Goal: Task Accomplishment & Management: Use online tool/utility

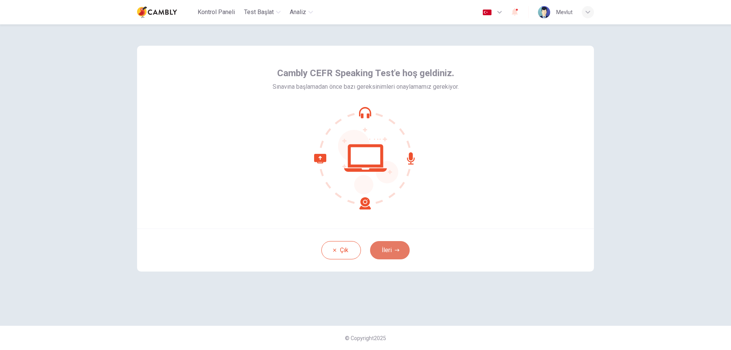
click at [391, 250] on button "İleri" at bounding box center [390, 250] width 40 height 18
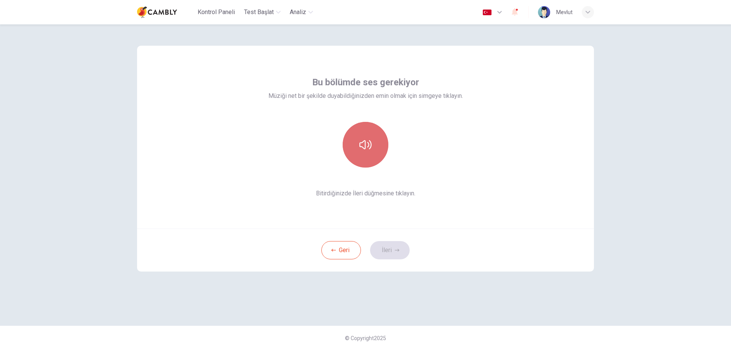
click at [366, 158] on button "button" at bounding box center [366, 145] width 46 height 46
click at [402, 259] on button "İleri" at bounding box center [390, 250] width 40 height 18
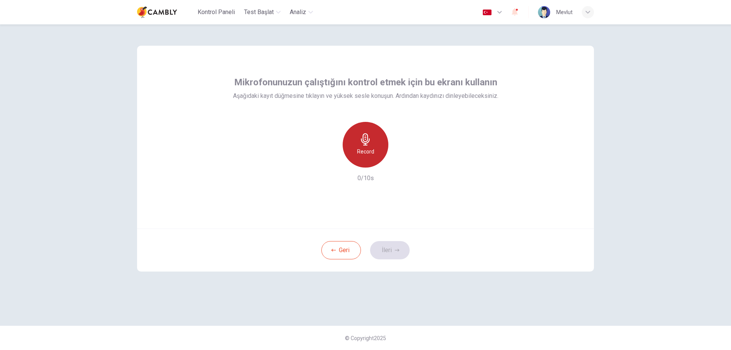
click at [369, 150] on h6 "Record" at bounding box center [365, 151] width 17 height 9
click at [375, 150] on div "Stop" at bounding box center [366, 145] width 46 height 46
click at [370, 155] on h6 "Record" at bounding box center [365, 151] width 17 height 9
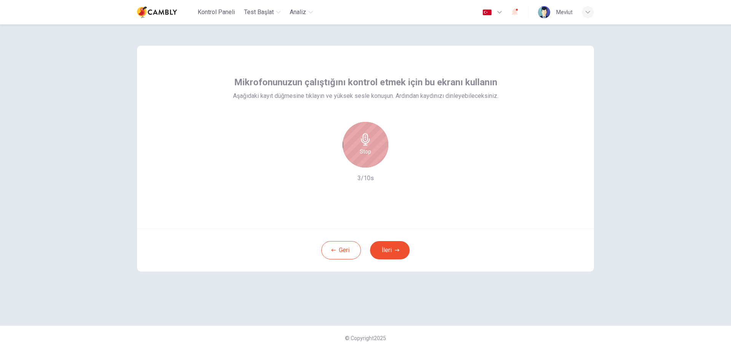
click at [370, 155] on h6 "Stop" at bounding box center [365, 151] width 11 height 9
click at [403, 158] on icon "button" at bounding box center [401, 162] width 8 height 8
click at [397, 164] on icon "button" at bounding box center [401, 162] width 8 height 8
click at [371, 149] on h6 "Record" at bounding box center [365, 151] width 17 height 9
click at [366, 133] on div "Stop" at bounding box center [366, 145] width 46 height 46
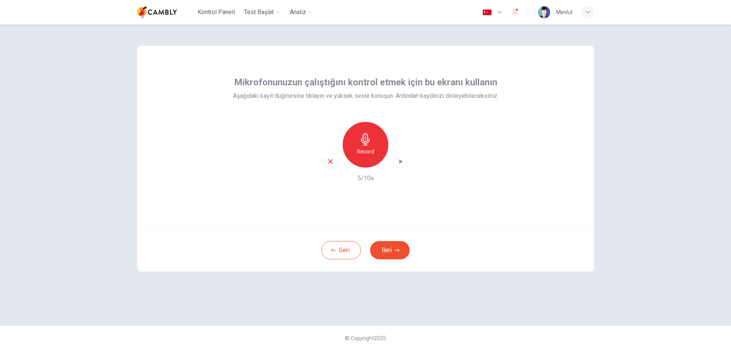
drag, startPoint x: 394, startPoint y: 157, endPoint x: 403, endPoint y: 163, distance: 11.3
click at [403, 163] on div "Record" at bounding box center [366, 145] width 82 height 46
click at [403, 163] on icon "button" at bounding box center [401, 162] width 8 height 8
click at [394, 248] on button "İleri" at bounding box center [390, 250] width 40 height 18
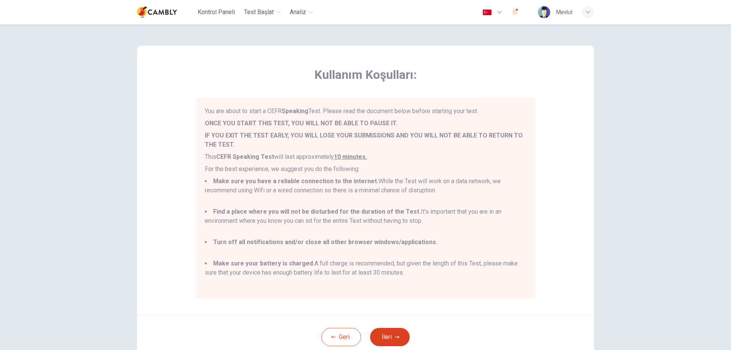
scroll to position [54, 0]
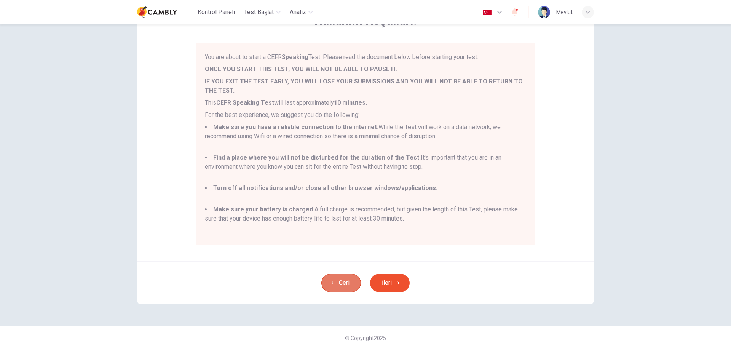
click at [338, 277] on button "Geri" at bounding box center [342, 283] width 40 height 18
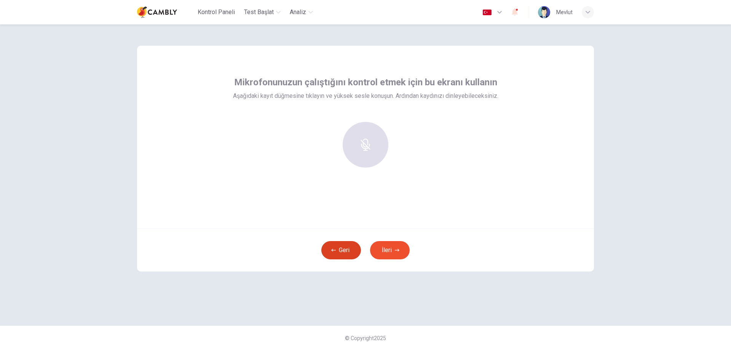
scroll to position [0, 0]
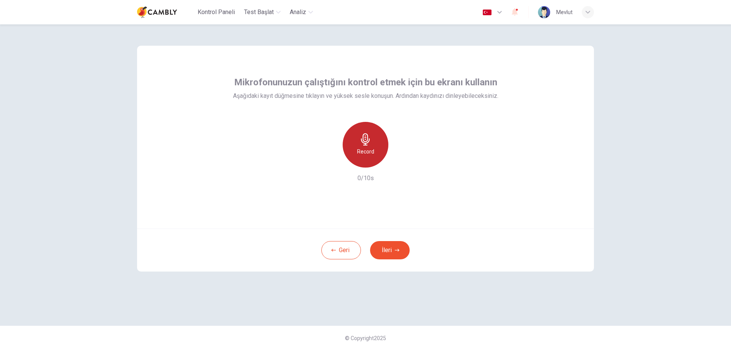
click at [373, 142] on div "Record" at bounding box center [366, 145] width 46 height 46
click at [367, 142] on icon "button" at bounding box center [366, 139] width 12 height 12
click at [399, 159] on icon "button" at bounding box center [401, 162] width 8 height 8
click at [400, 161] on icon "button" at bounding box center [401, 161] width 3 height 5
click at [400, 161] on icon "button" at bounding box center [400, 162] width 5 height 6
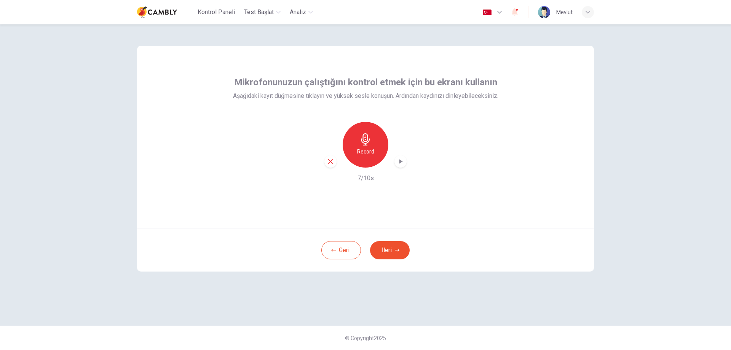
click at [400, 161] on icon "button" at bounding box center [401, 161] width 3 height 5
click at [390, 251] on button "İleri" at bounding box center [390, 250] width 40 height 18
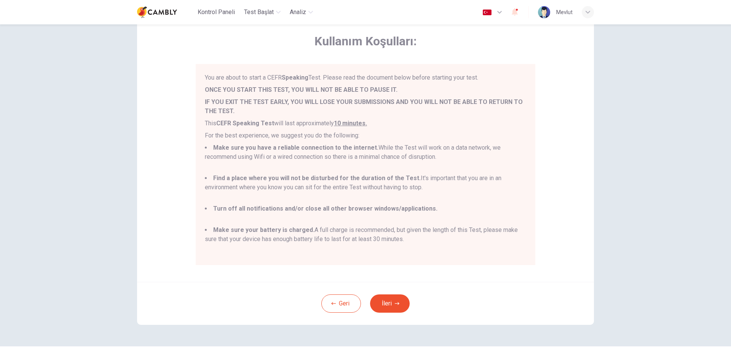
scroll to position [35, 0]
click at [386, 299] on button "İleri" at bounding box center [390, 302] width 40 height 18
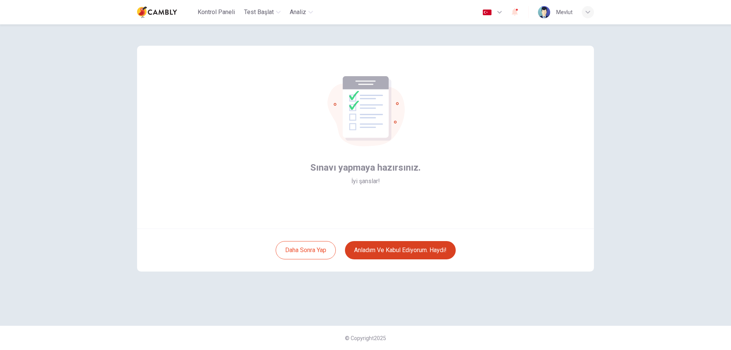
scroll to position [0, 0]
click at [381, 252] on button "Anladım ve kabul ediyorum. Haydi!" at bounding box center [400, 250] width 111 height 18
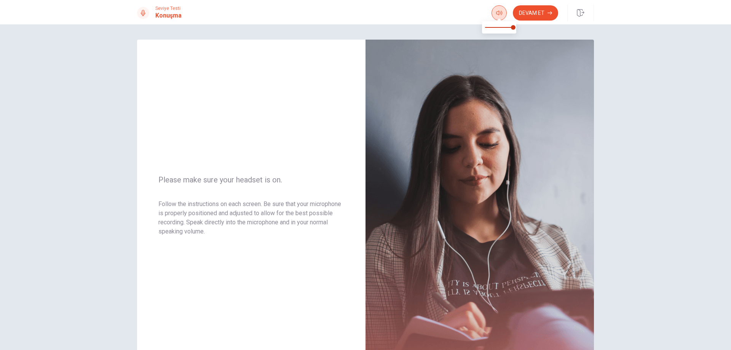
click at [502, 19] on span at bounding box center [499, 19] width 6 height 4
click at [537, 8] on button "Devam Et" at bounding box center [535, 12] width 45 height 15
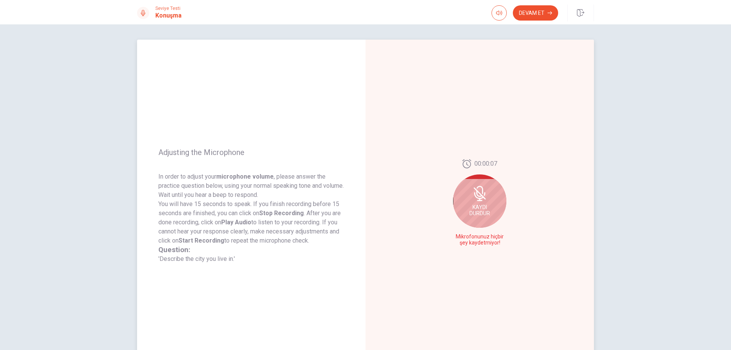
click at [489, 211] on div "Kaydı Durdur" at bounding box center [479, 200] width 53 height 53
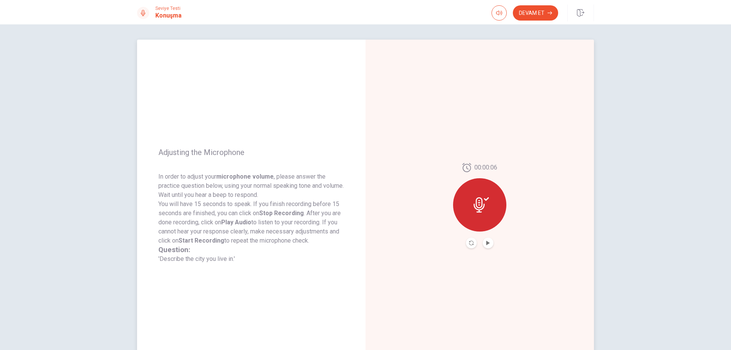
click at [483, 244] on button "Play Audio" at bounding box center [488, 243] width 11 height 11
click at [482, 211] on icon at bounding box center [481, 204] width 15 height 15
drag, startPoint x: 480, startPoint y: 206, endPoint x: 471, endPoint y: 249, distance: 43.6
click at [471, 249] on div "00:00:06" at bounding box center [480, 206] width 229 height 332
click at [470, 244] on icon "Record Again" at bounding box center [471, 243] width 5 height 5
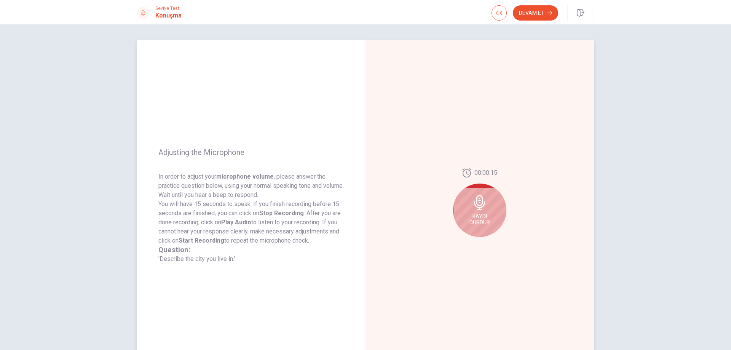
click at [484, 192] on div "Kaydı Durdur" at bounding box center [479, 210] width 53 height 53
click at [469, 243] on icon "Record Again" at bounding box center [471, 243] width 5 height 5
click at [486, 195] on div "Kaydı Durdur" at bounding box center [479, 200] width 53 height 53
click at [599, 132] on div "Adjusting the Microphone In order to adjust your microphone volume , please ans…" at bounding box center [366, 206] width 482 height 332
click at [472, 241] on button "Record Again" at bounding box center [471, 243] width 11 height 11
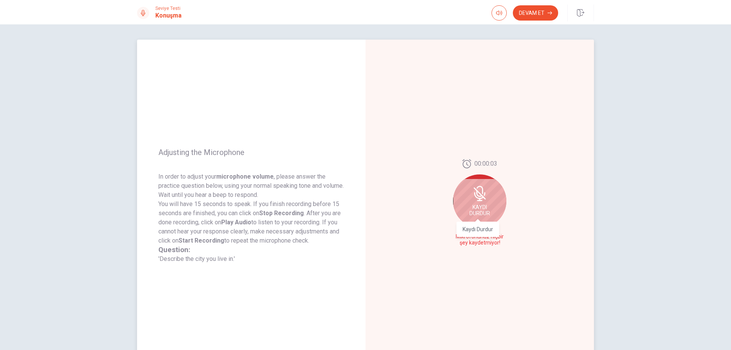
click at [486, 208] on span "Kaydı Durdur" at bounding box center [480, 210] width 21 height 12
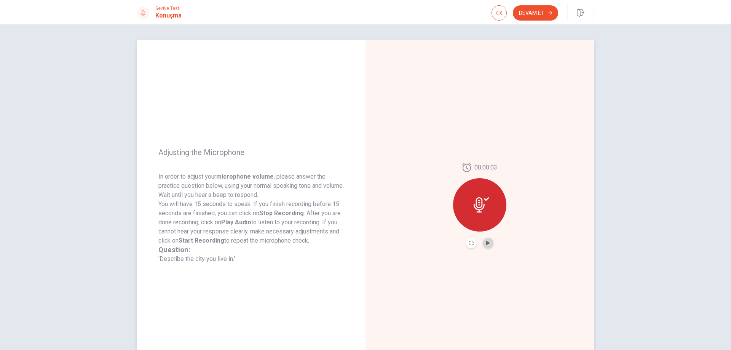
click at [486, 240] on button "Play Audio" at bounding box center [488, 243] width 11 height 11
click at [46, 166] on div "Adjusting the Microphone In order to adjust your microphone volume , please ans…" at bounding box center [365, 187] width 731 height 326
click at [490, 245] on button "Play Audio" at bounding box center [488, 243] width 11 height 11
click at [500, 14] on icon "button" at bounding box center [499, 13] width 6 height 6
click at [500, 27] on span at bounding box center [499, 27] width 28 height 11
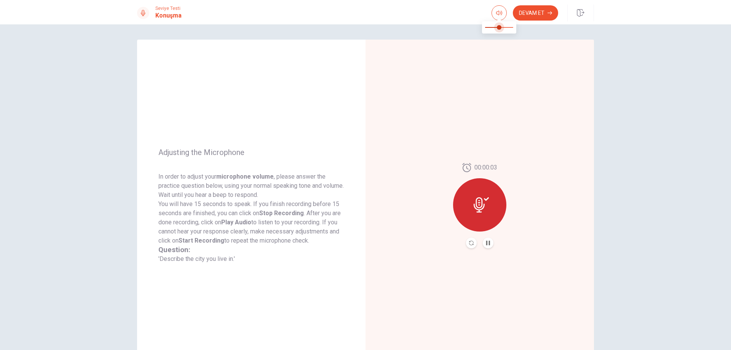
type input "*"
drag, startPoint x: 500, startPoint y: 27, endPoint x: 552, endPoint y: 30, distance: 52.3
click at [552, 30] on body "This site uses cookies, as explained in our Privacy Policy . If you agree to th…" at bounding box center [365, 175] width 731 height 350
click at [588, 151] on div "00:00:03" at bounding box center [480, 206] width 229 height 332
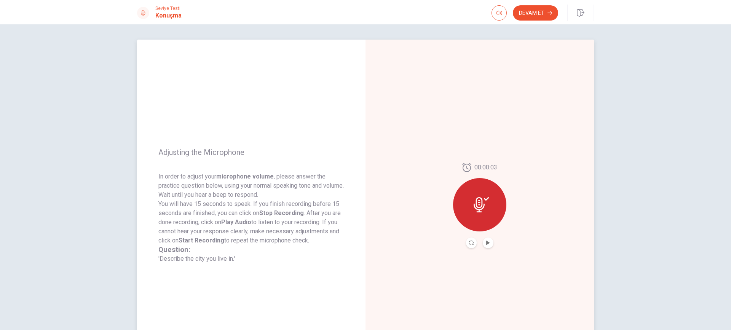
click at [543, 103] on div "00:00:03" at bounding box center [480, 206] width 229 height 332
click at [466, 243] on button "Record Again" at bounding box center [471, 243] width 11 height 11
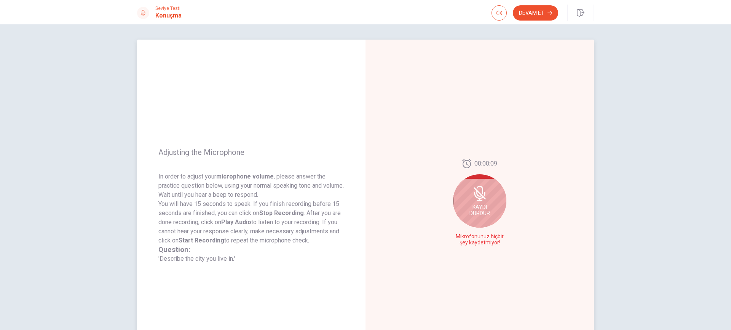
click at [461, 202] on div "Kaydı Durdur" at bounding box center [479, 200] width 53 height 53
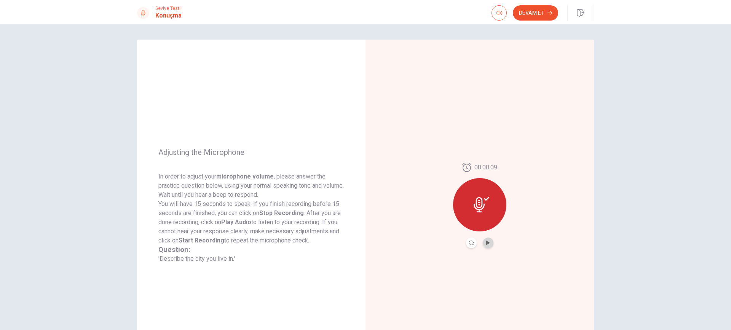
click at [487, 246] on button "Play Audio" at bounding box center [488, 243] width 11 height 11
click at [189, 155] on span "Adjusting the Microphone" at bounding box center [251, 152] width 186 height 9
click at [483, 241] on button "Play Audio" at bounding box center [488, 243] width 11 height 11
click at [472, 243] on button "Record Again" at bounding box center [471, 243] width 11 height 11
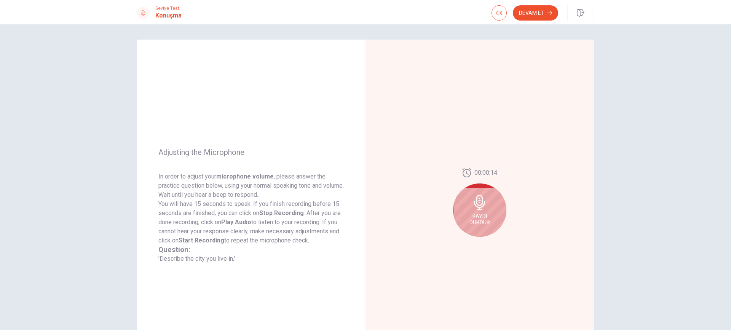
click at [477, 222] on span "Kaydı Durdur" at bounding box center [480, 219] width 21 height 12
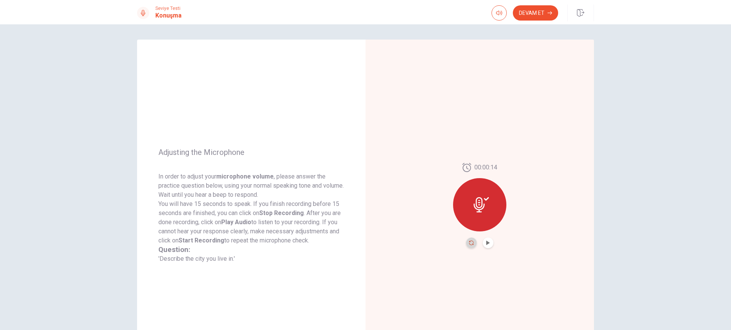
click at [469, 245] on icon "Record Again" at bounding box center [471, 243] width 5 height 5
click at [88, 149] on div "Adjusting the Microphone In order to adjust your microphone volume , please ans…" at bounding box center [365, 177] width 731 height 306
click at [493, 246] on button "Yeniden Kaydet" at bounding box center [480, 242] width 62 height 15
click at [495, 246] on button "Yeniden Kaydet" at bounding box center [480, 242] width 62 height 15
